Goal: Register for event/course

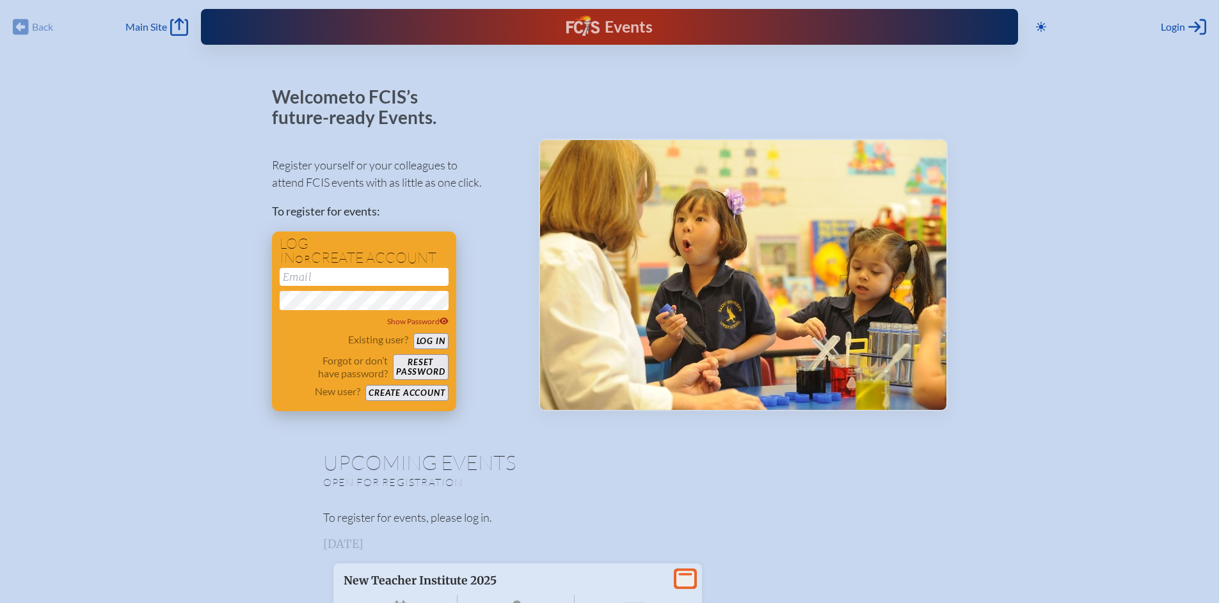
type input "[EMAIL_ADDRESS][DOMAIN_NAME]"
click at [436, 342] on button "Log in" at bounding box center [430, 341] width 35 height 16
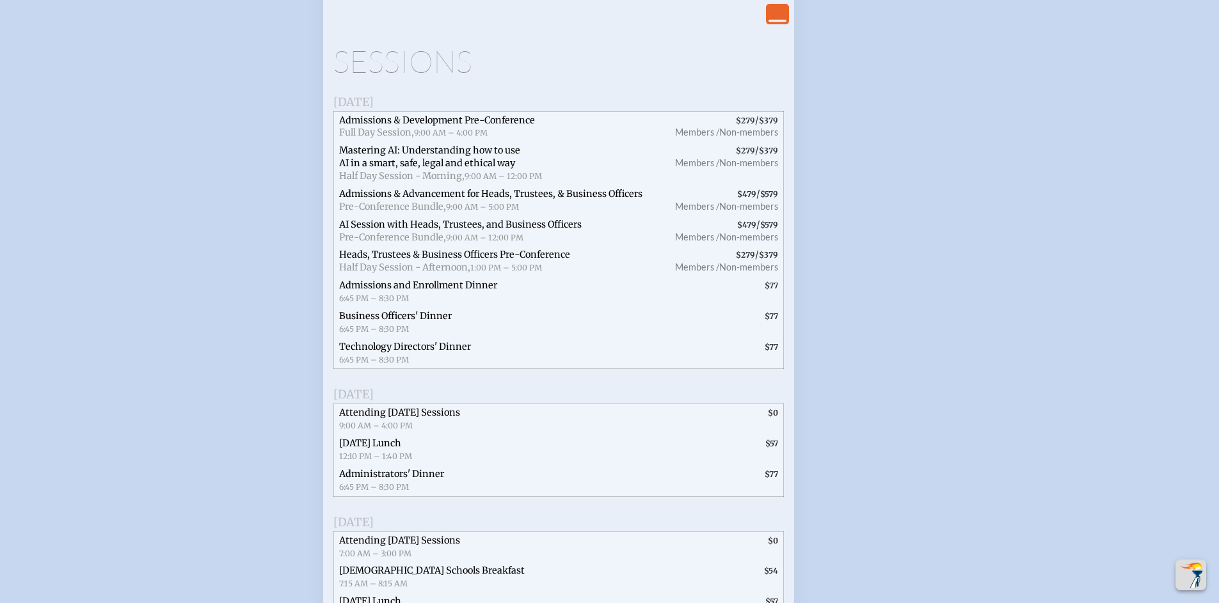
scroll to position [3078, 0]
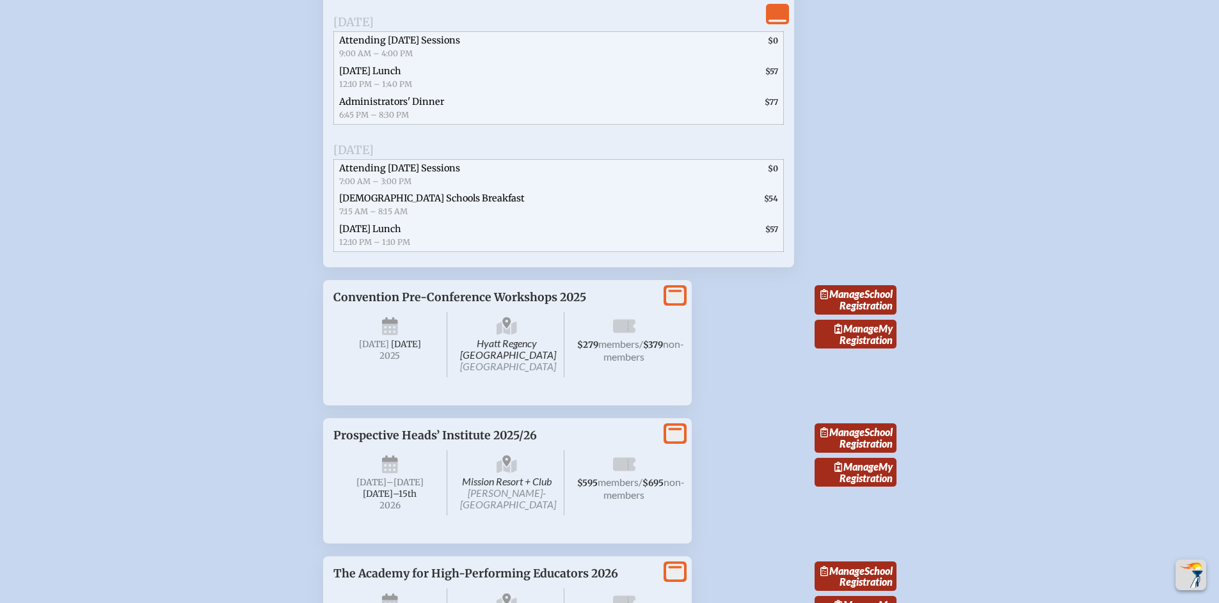
click at [406, 377] on span "[DATE]" at bounding box center [390, 344] width 115 height 65
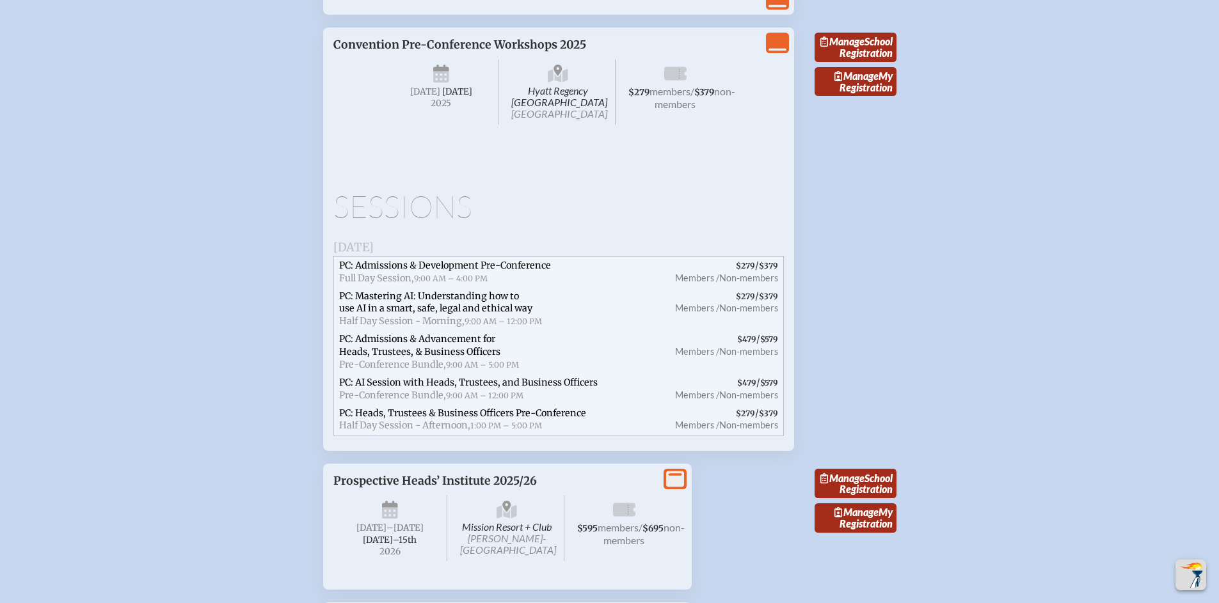
scroll to position [3347, 0]
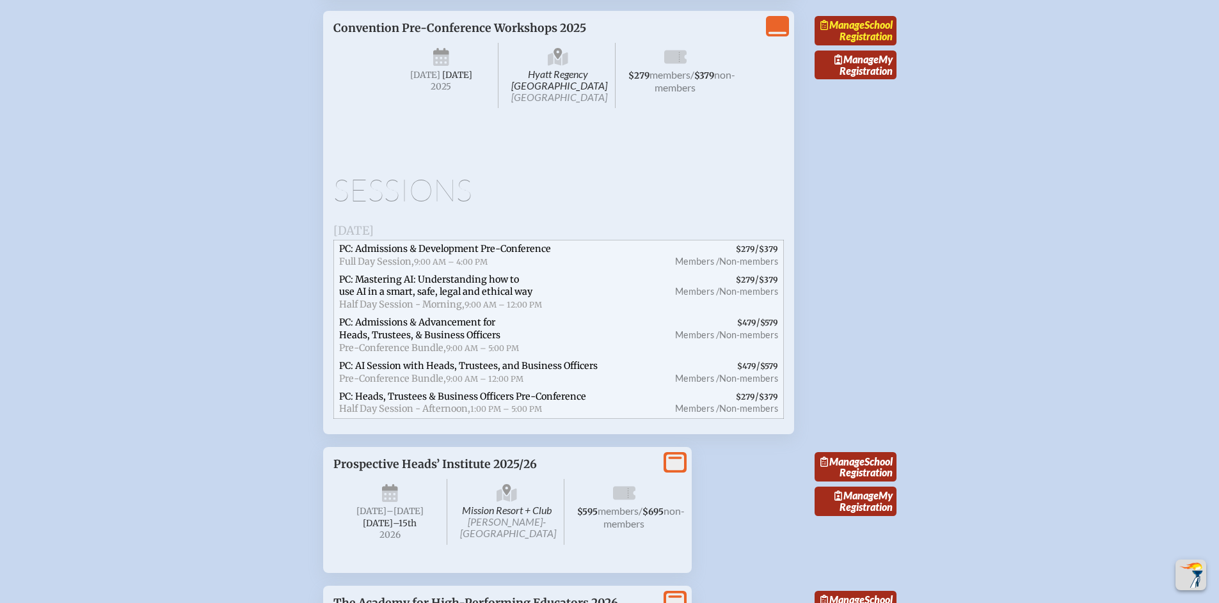
click at [858, 45] on link "Manage School Registration" at bounding box center [855, 30] width 82 height 29
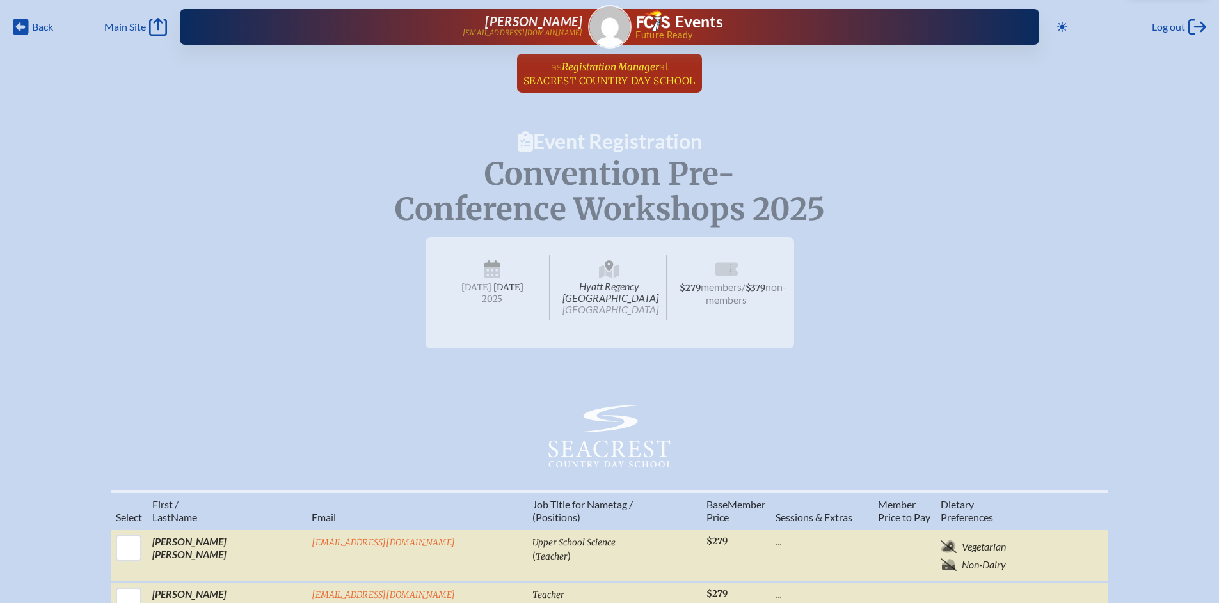
click at [599, 67] on span "Registration Manager" at bounding box center [610, 67] width 97 height 12
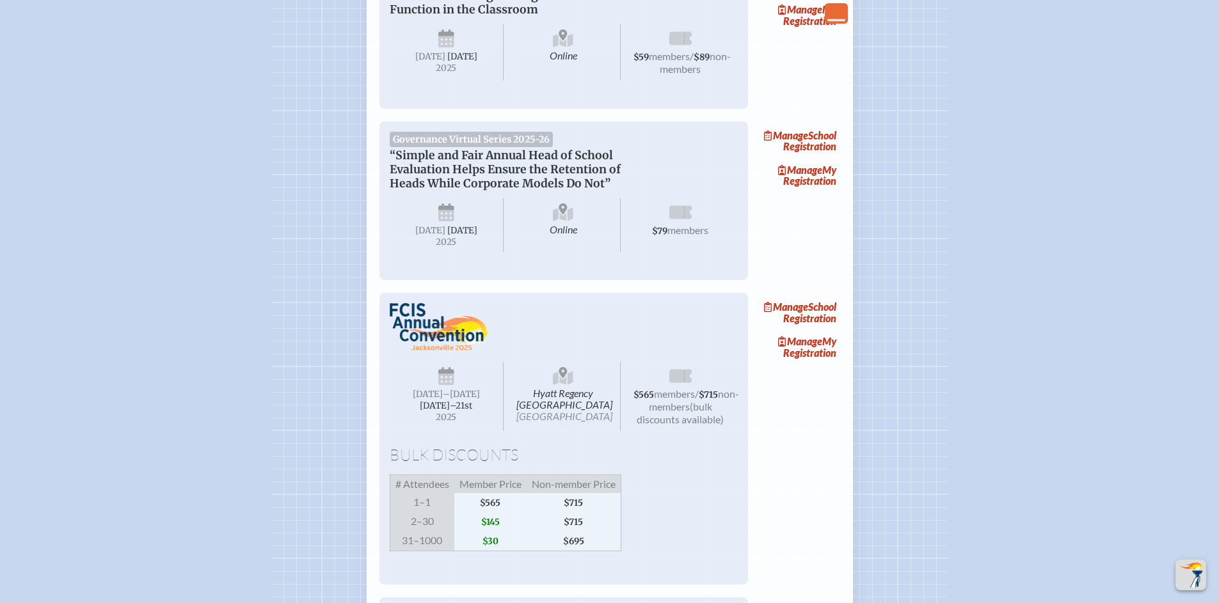
scroll to position [2087, 0]
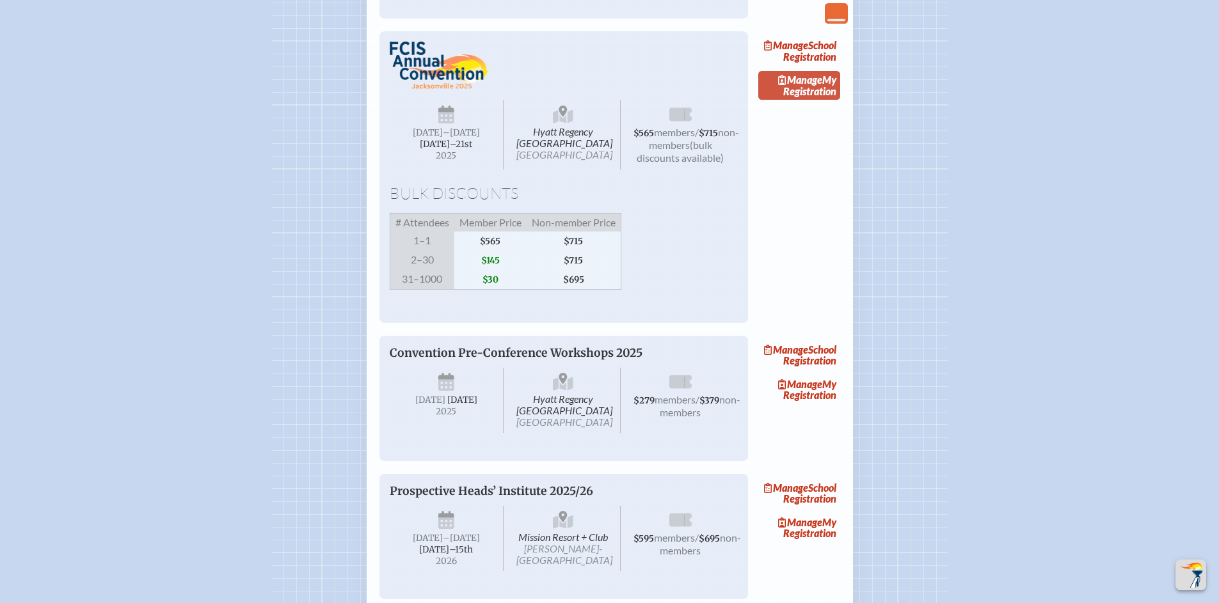
click at [832, 100] on link "Manage My Registration" at bounding box center [799, 85] width 82 height 29
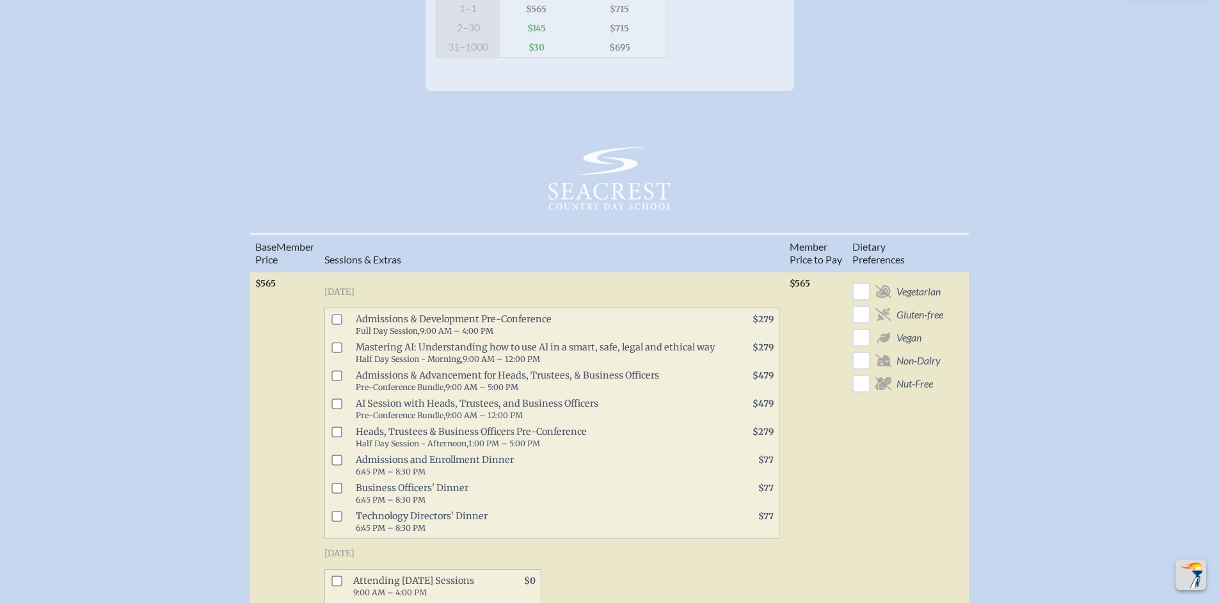
scroll to position [489, 0]
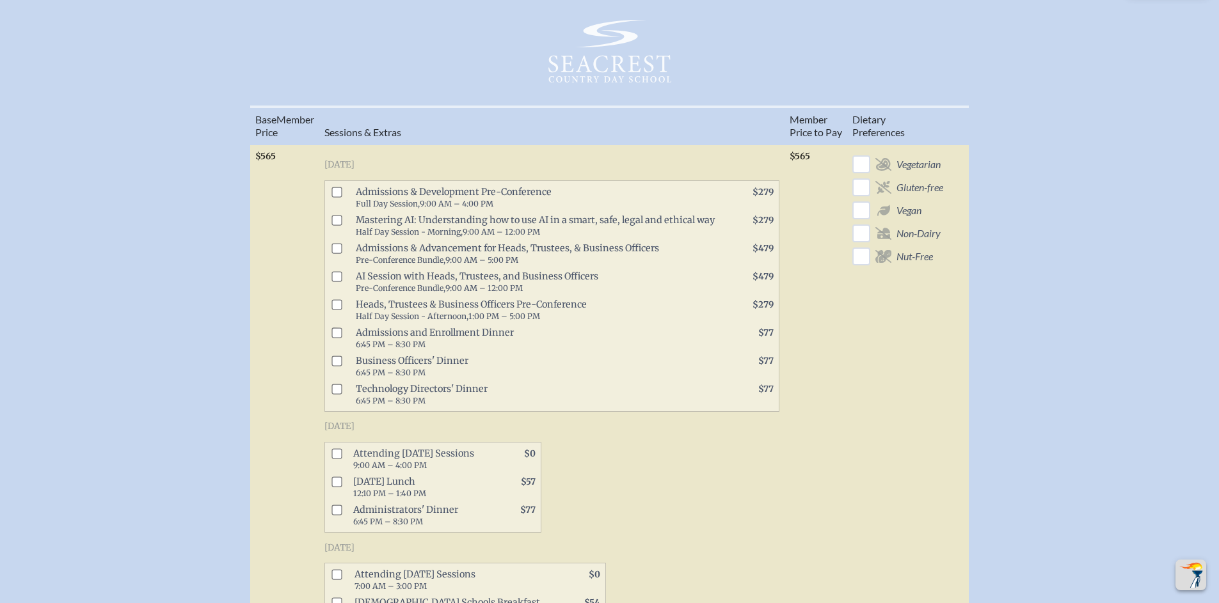
click at [342, 310] on input "checkbox" at bounding box center [336, 304] width 10 height 10
checkbox input "true"
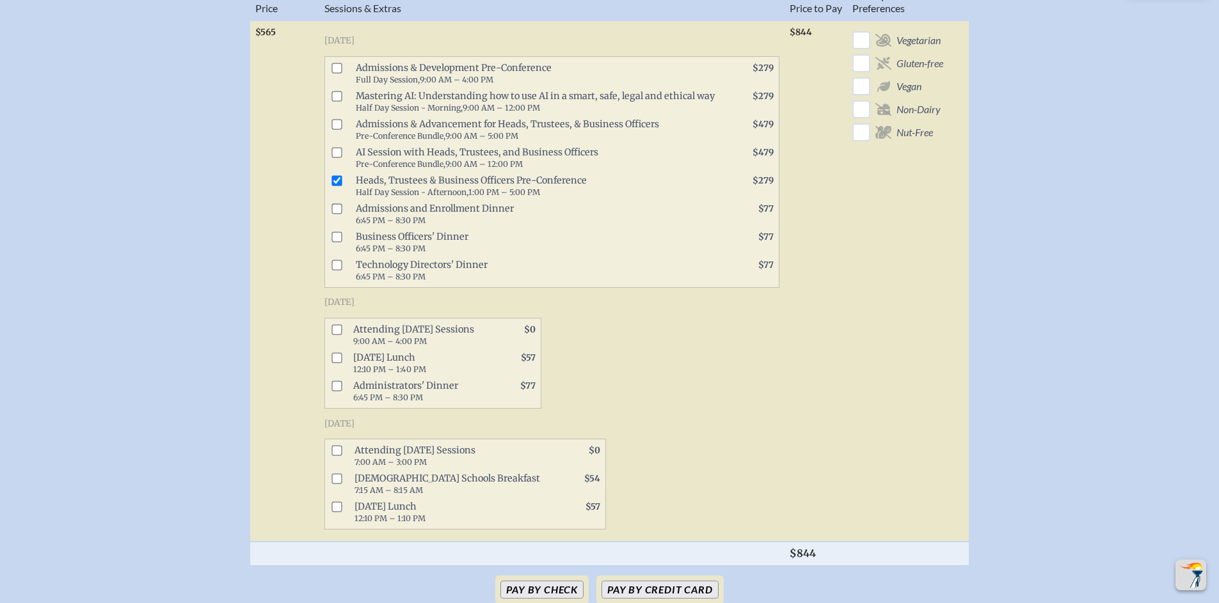
scroll to position [625, 0]
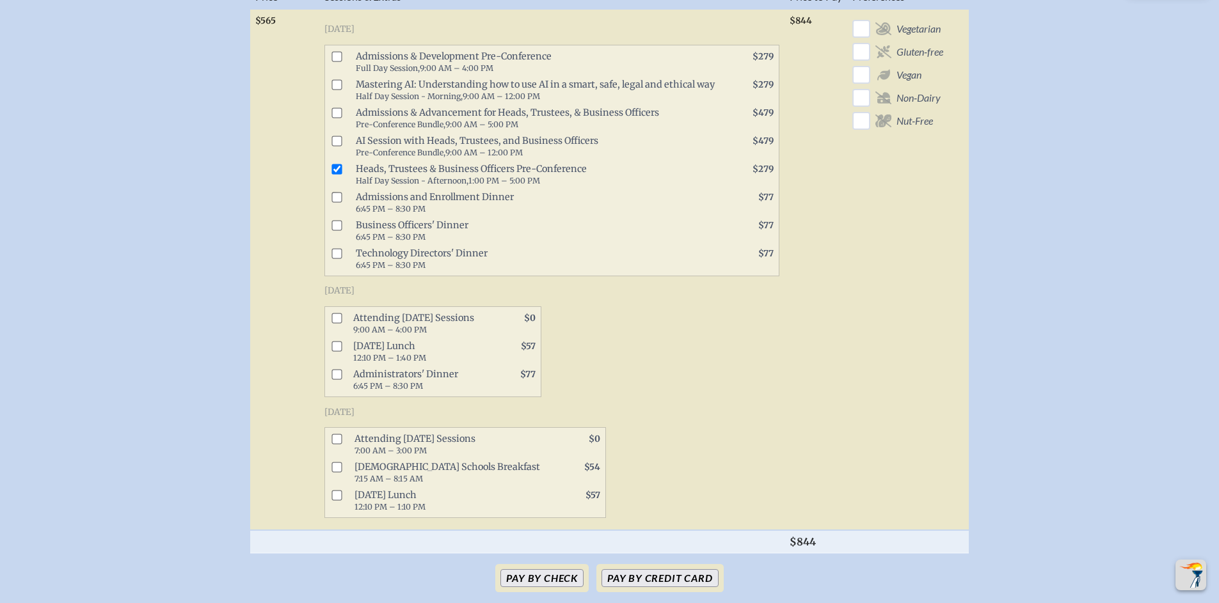
click at [340, 323] on input "checkbox" at bounding box center [336, 318] width 10 height 10
checkbox input "true"
click at [338, 358] on span at bounding box center [334, 352] width 18 height 28
click at [340, 351] on input "checkbox" at bounding box center [336, 346] width 10 height 10
checkbox input "true"
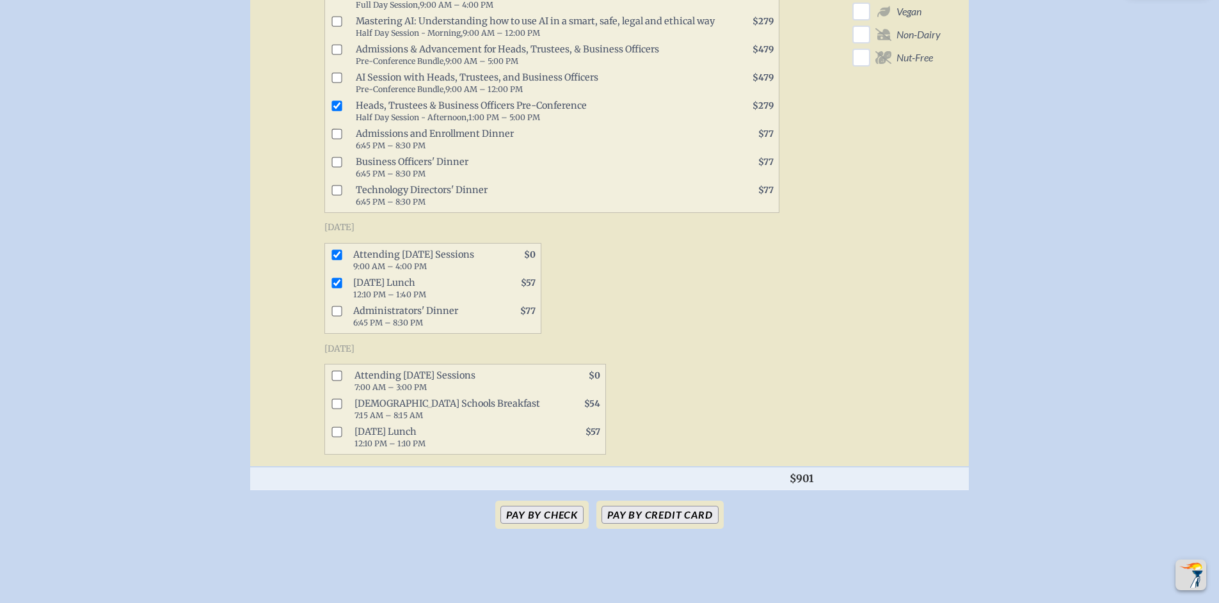
scroll to position [698, 0]
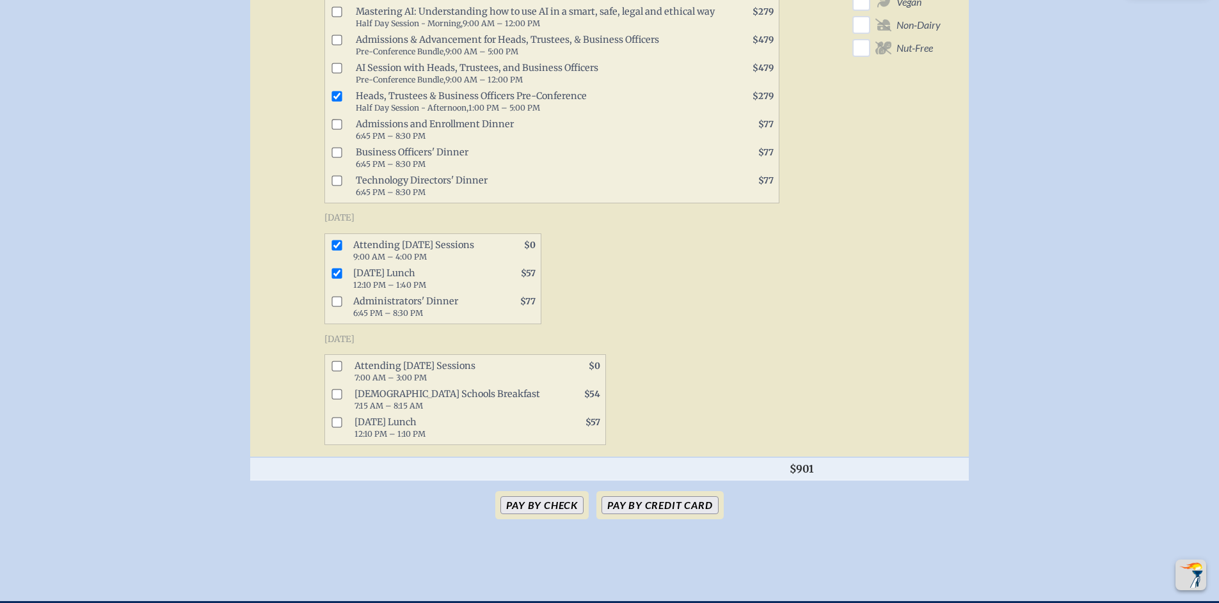
click at [337, 372] on input "checkbox" at bounding box center [336, 366] width 10 height 10
checkbox input "true"
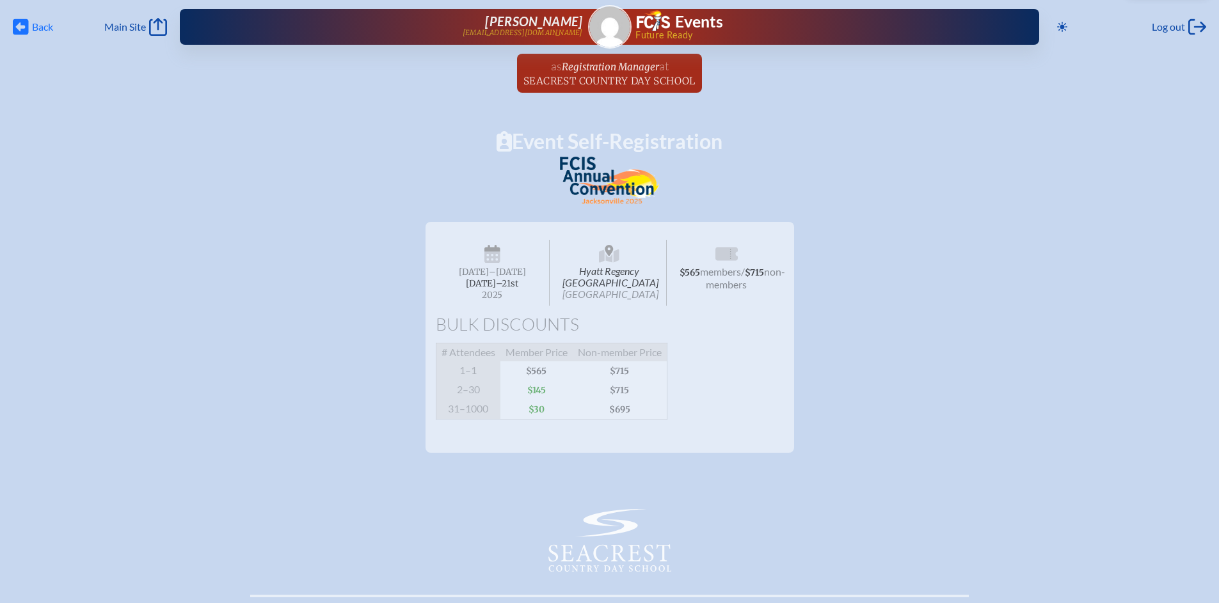
click at [26, 26] on icon at bounding box center [21, 27] width 16 height 16
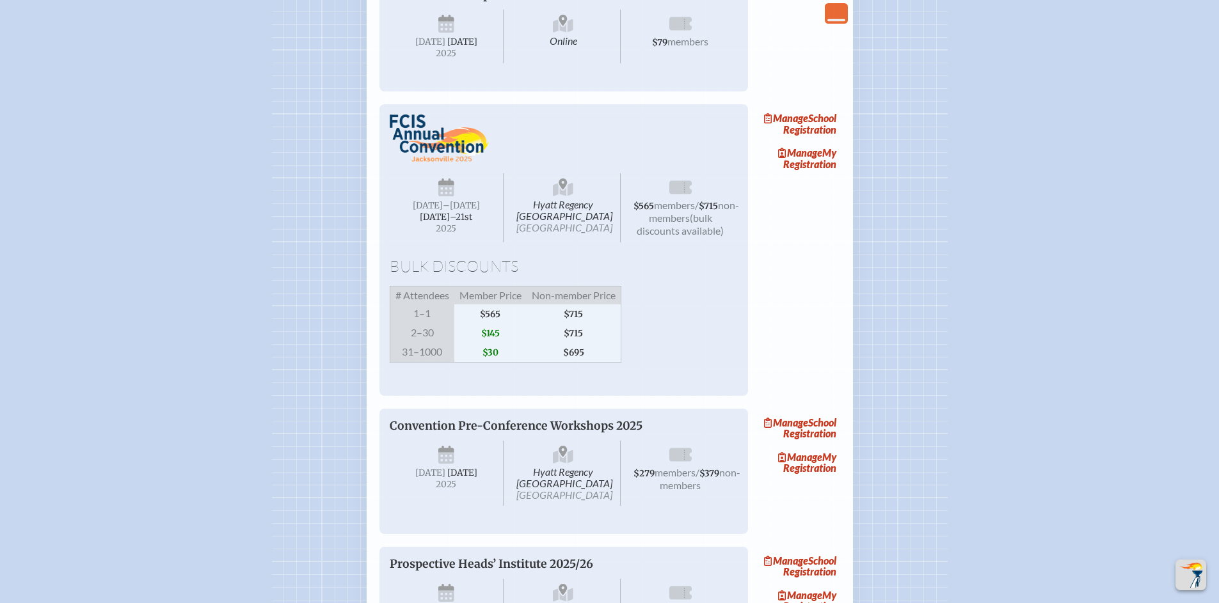
scroll to position [2004, 0]
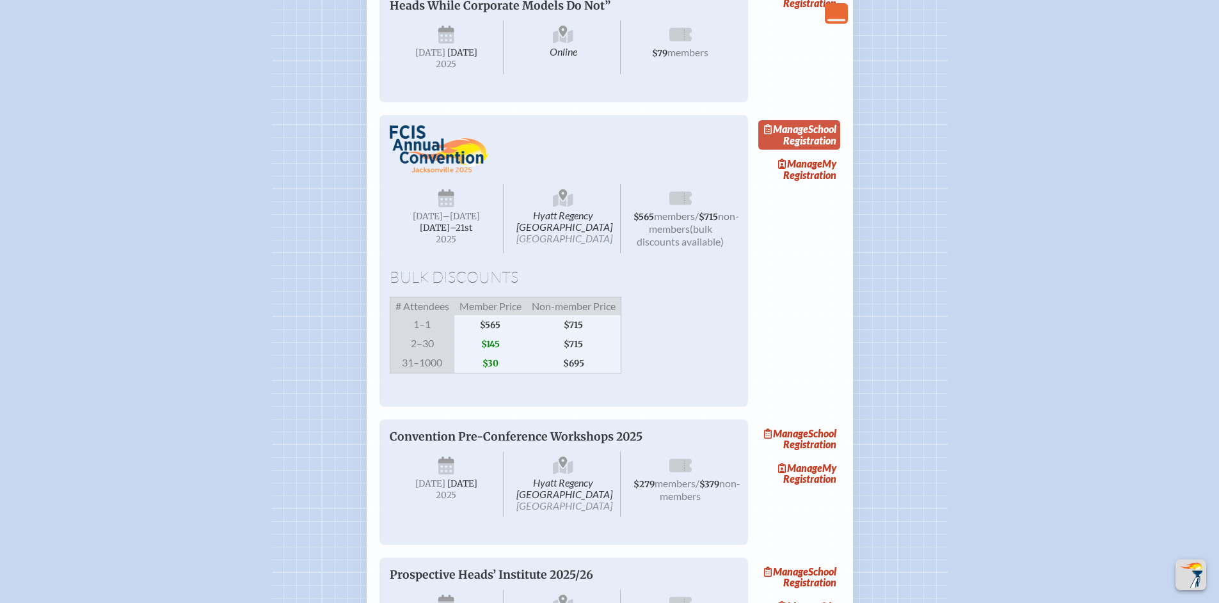
click at [802, 135] on span "Manage" at bounding box center [786, 129] width 44 height 12
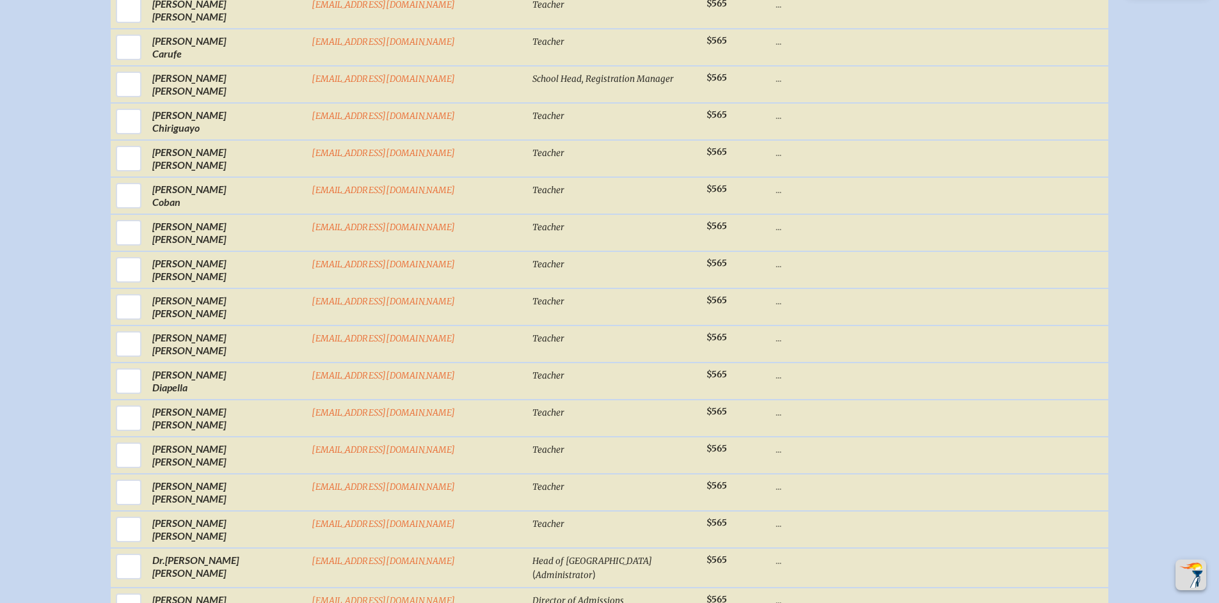
scroll to position [1092, 0]
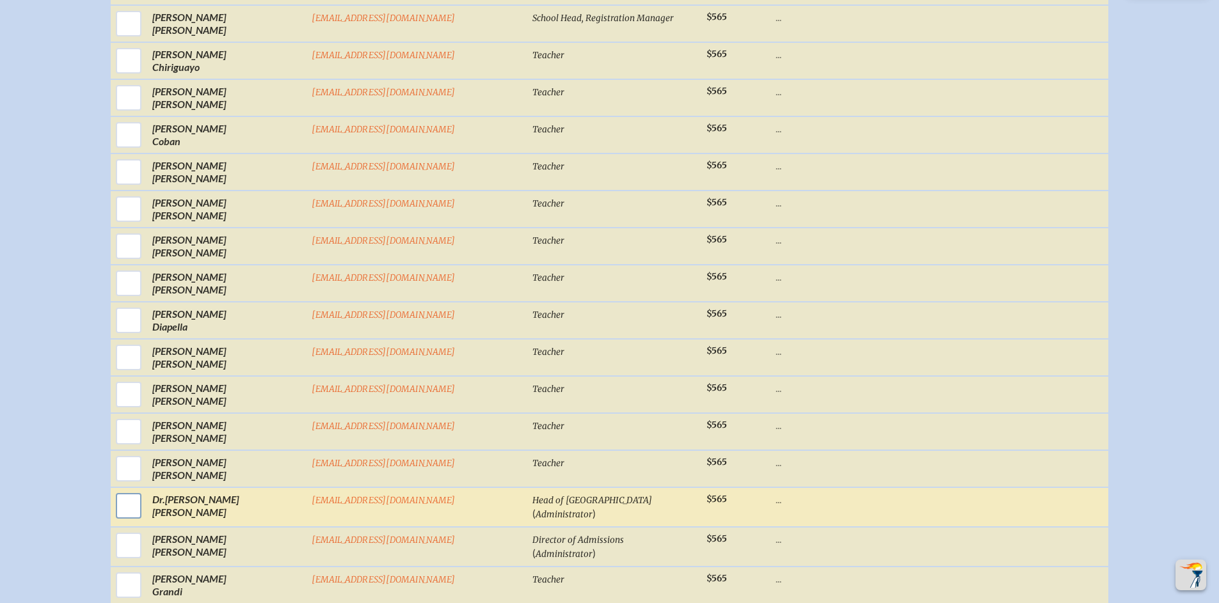
click at [145, 521] on input "checkbox" at bounding box center [129, 506] width 32 height 32
checkbox input "true"
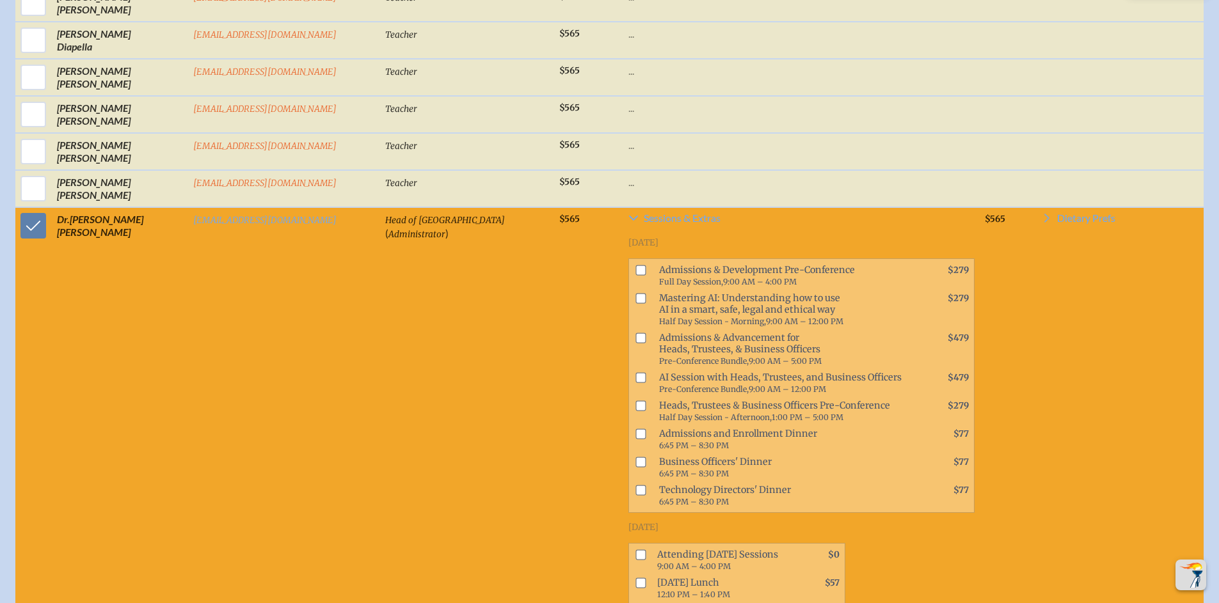
scroll to position [1405, 0]
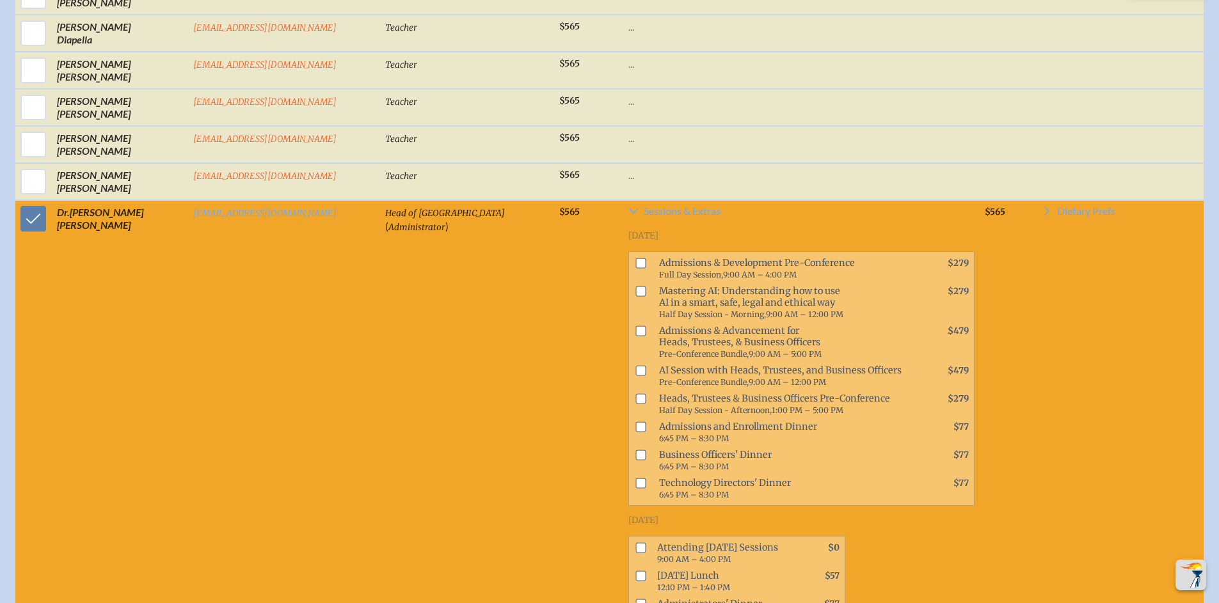
click at [629, 390] on span at bounding box center [639, 404] width 20 height 28
click at [635, 393] on input "checkbox" at bounding box center [640, 398] width 10 height 10
checkbox input "true"
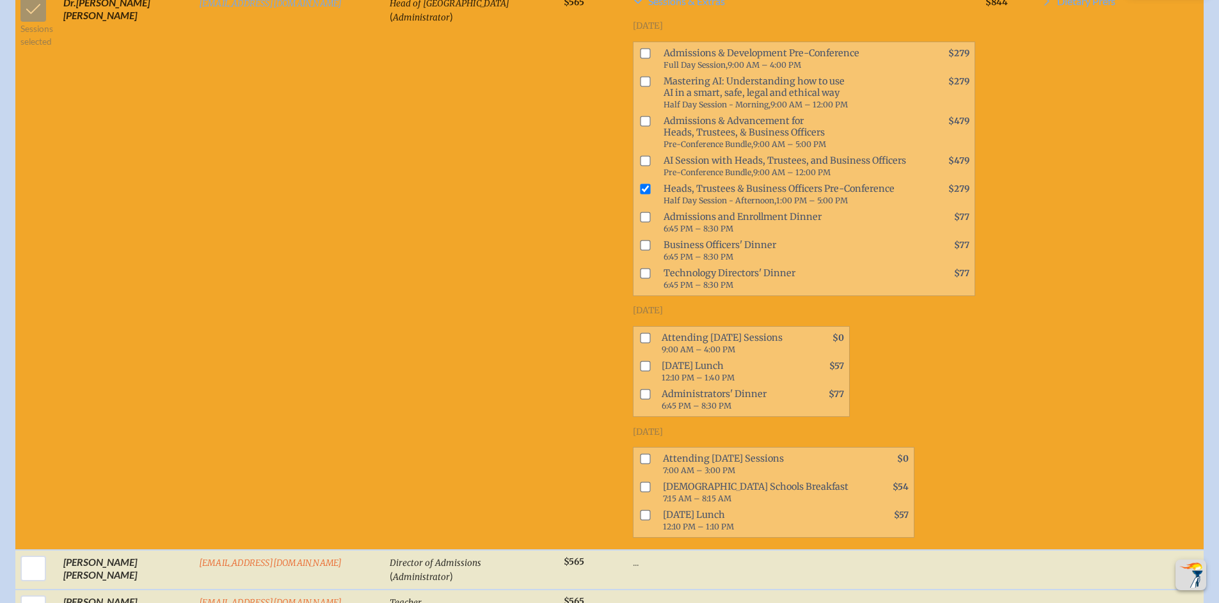
scroll to position [1619, 0]
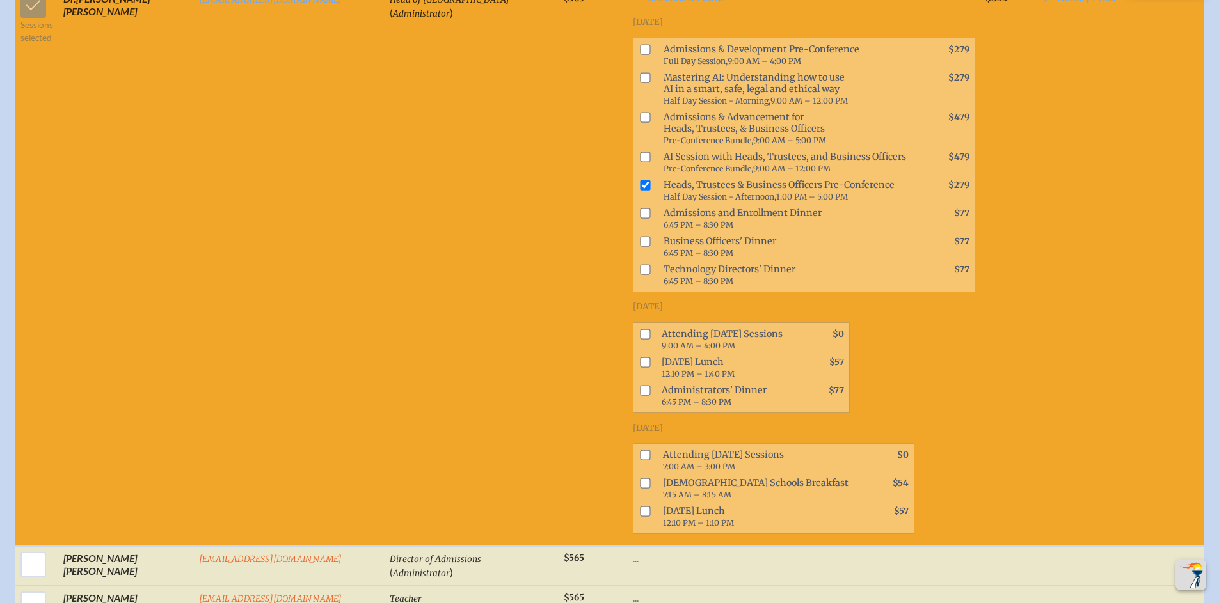
click at [640, 329] on input "checkbox" at bounding box center [645, 334] width 10 height 10
checkbox input "true"
click at [640, 357] on input "checkbox" at bounding box center [645, 362] width 10 height 10
checkbox input "true"
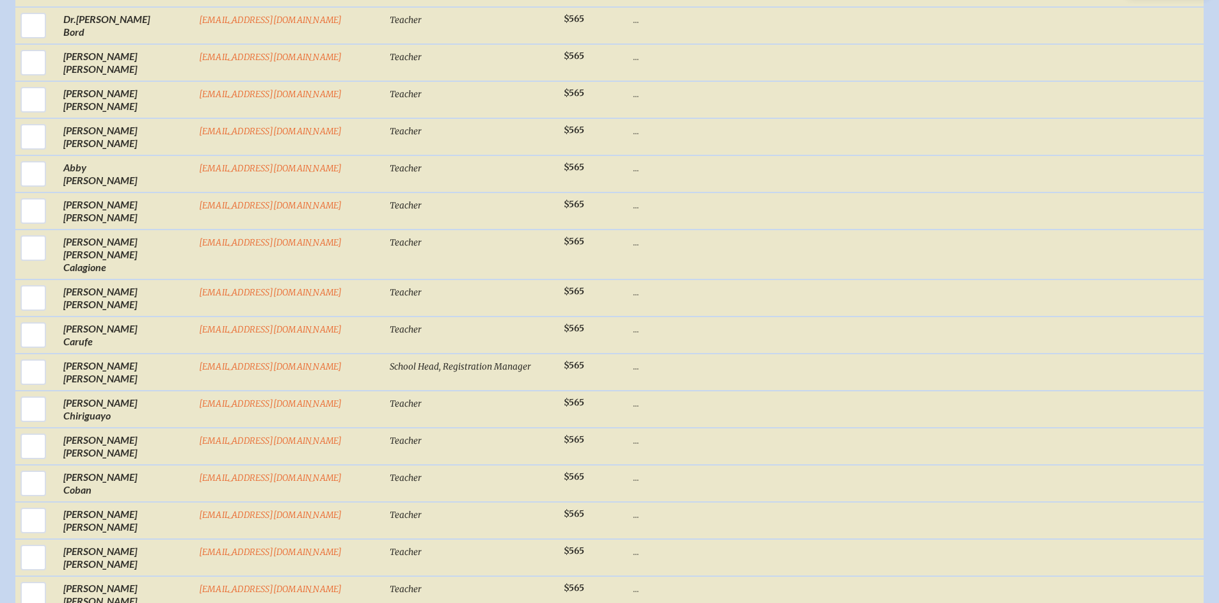
scroll to position [0, 0]
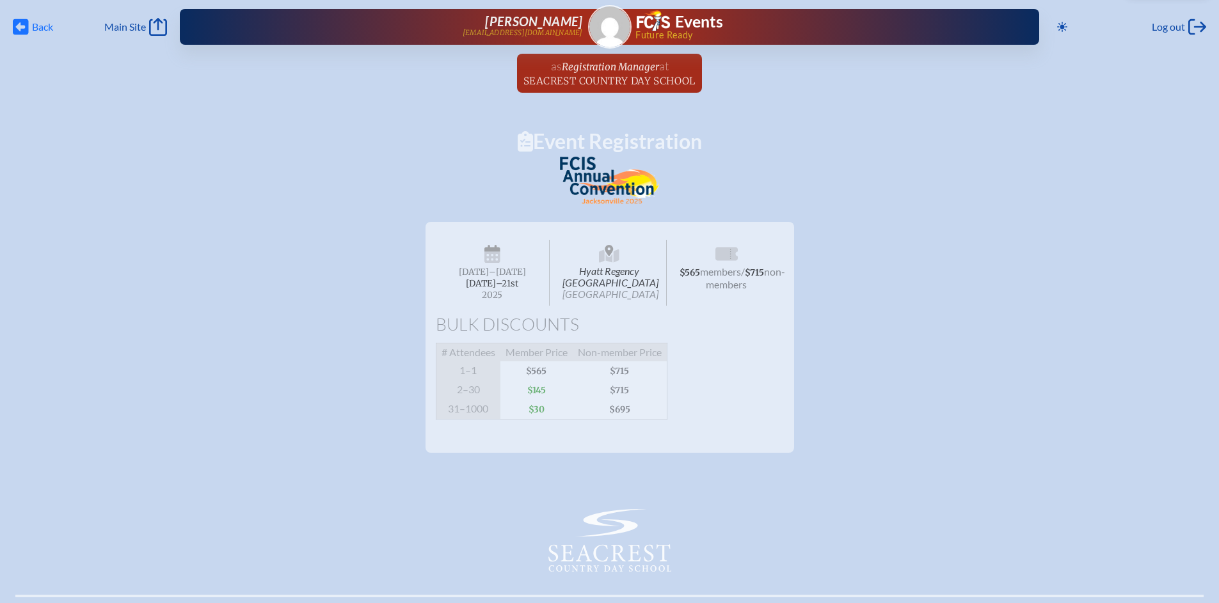
click at [27, 27] on icon at bounding box center [21, 27] width 16 height 16
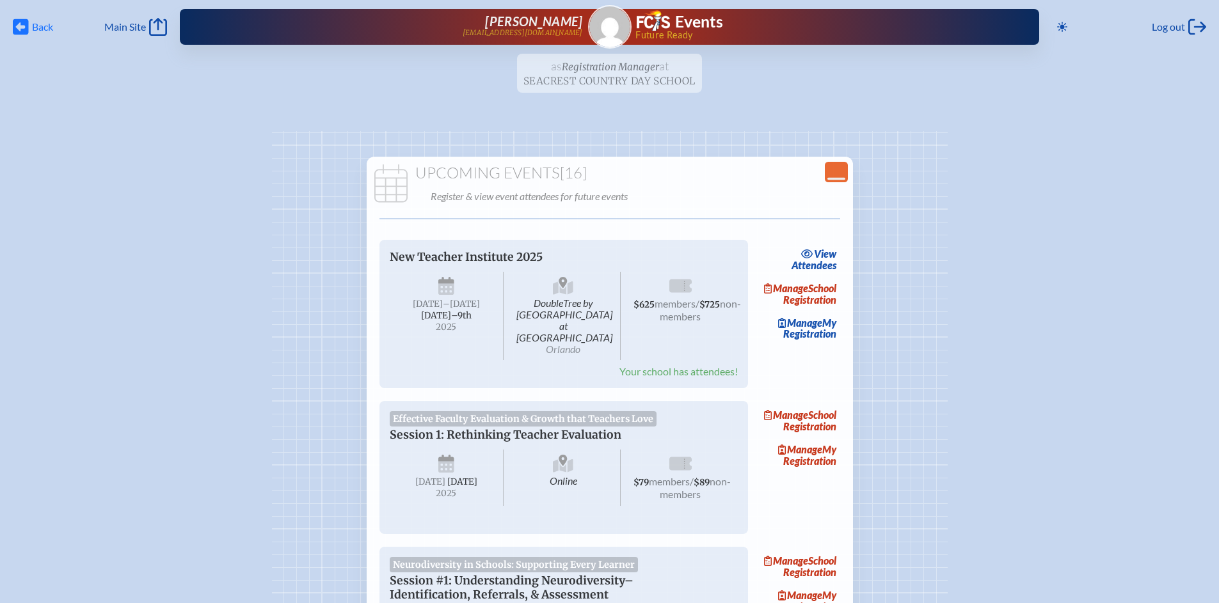
click at [24, 27] on icon "Back" at bounding box center [21, 27] width 16 height 18
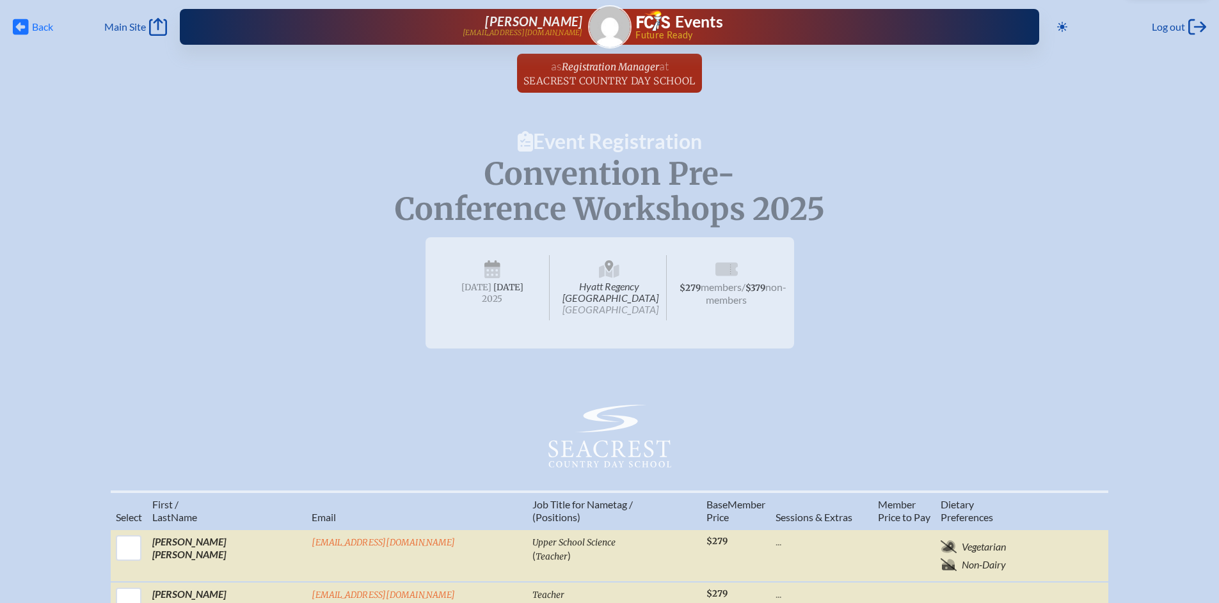
click at [27, 29] on icon at bounding box center [21, 27] width 16 height 16
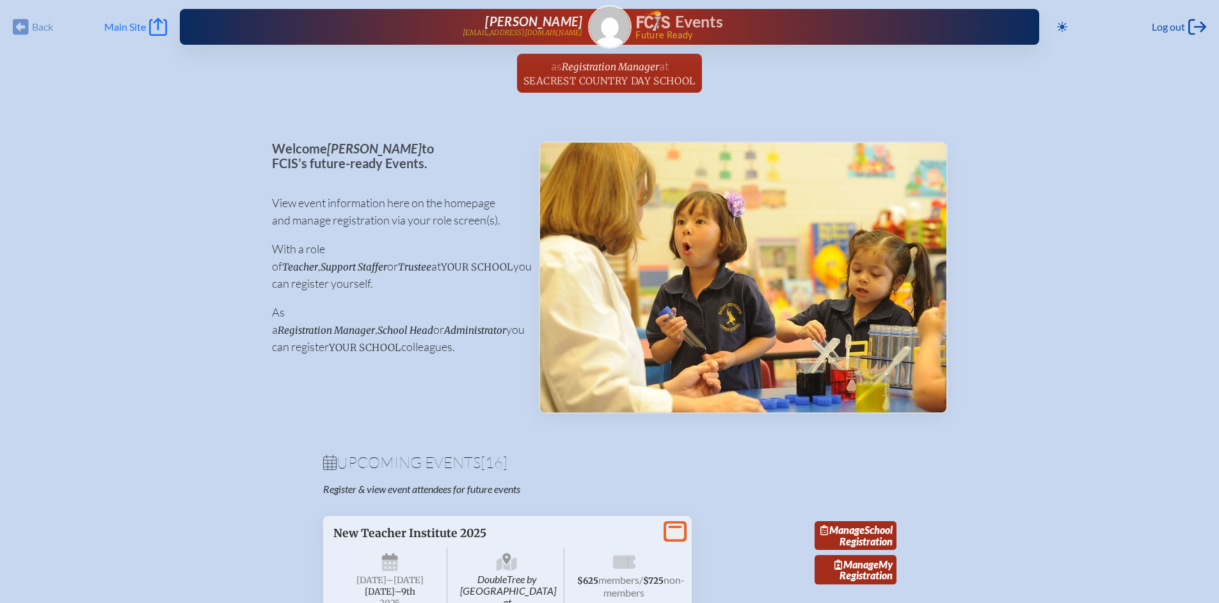
click at [126, 26] on span "Main Site" at bounding box center [125, 26] width 42 height 13
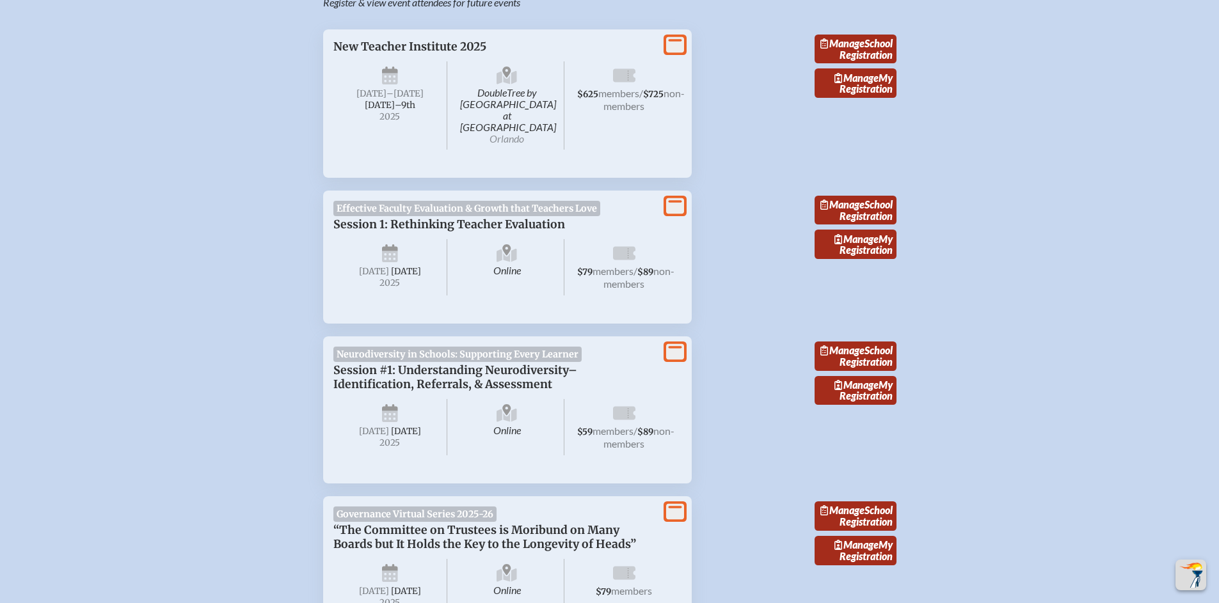
scroll to position [615, 0]
